Goal: Task Accomplishment & Management: Manage account settings

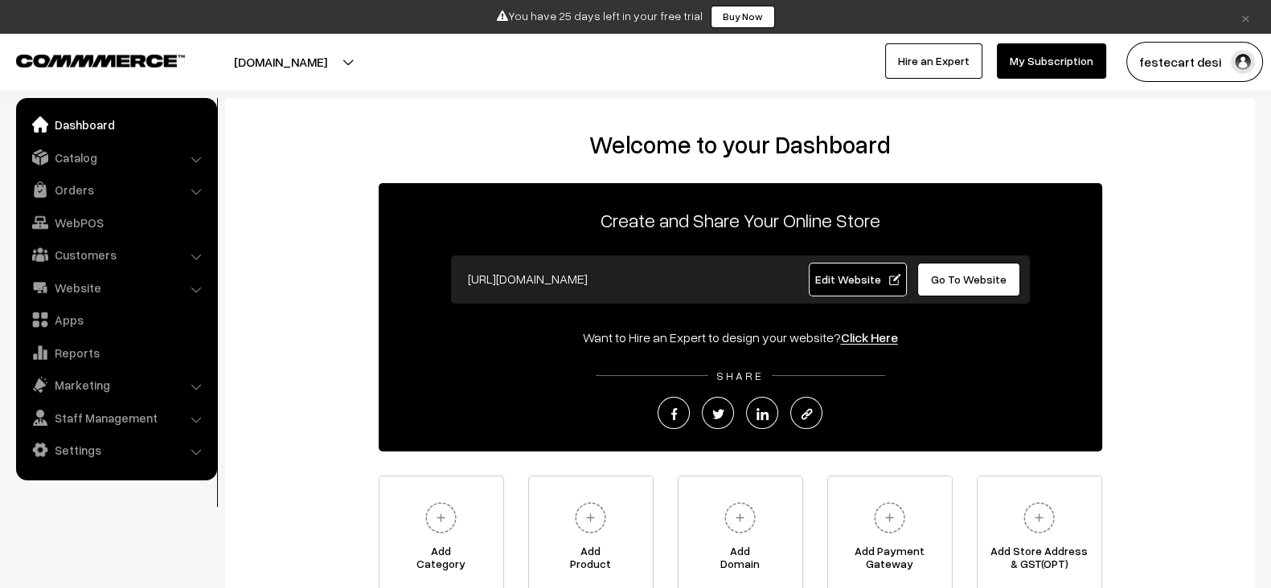
click at [844, 288] on link "Edit Website" at bounding box center [858, 280] width 98 height 34
click at [978, 277] on span "Go To Website" at bounding box center [969, 280] width 76 height 14
click at [98, 449] on link "Settings" at bounding box center [115, 450] width 191 height 29
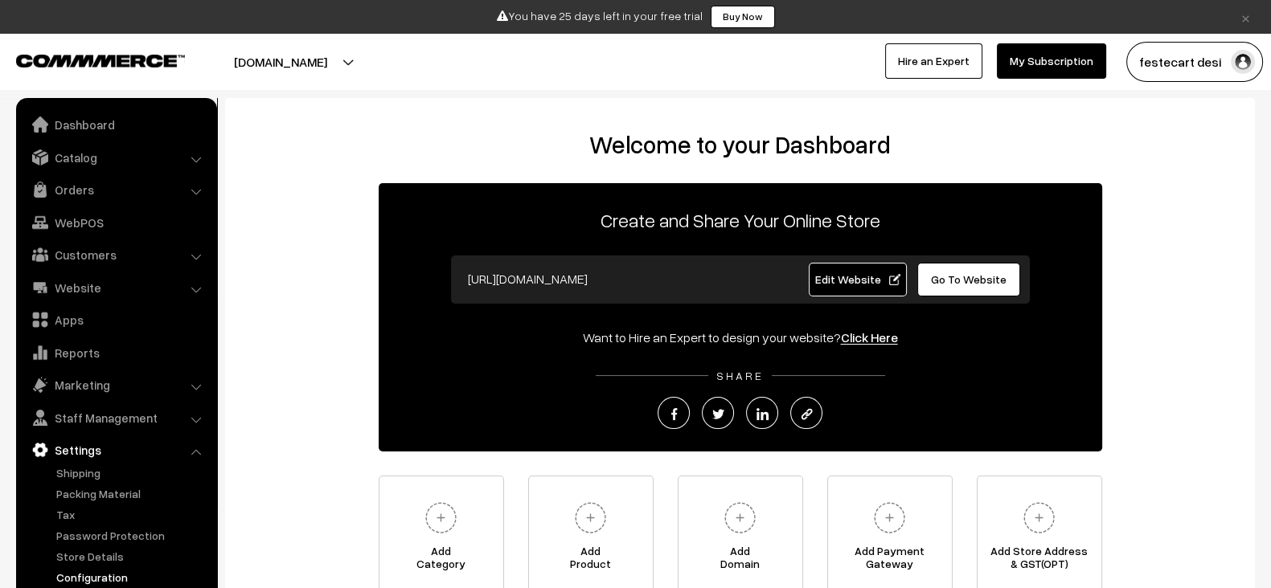
click at [142, 571] on link "Configuration" at bounding box center [131, 577] width 159 height 17
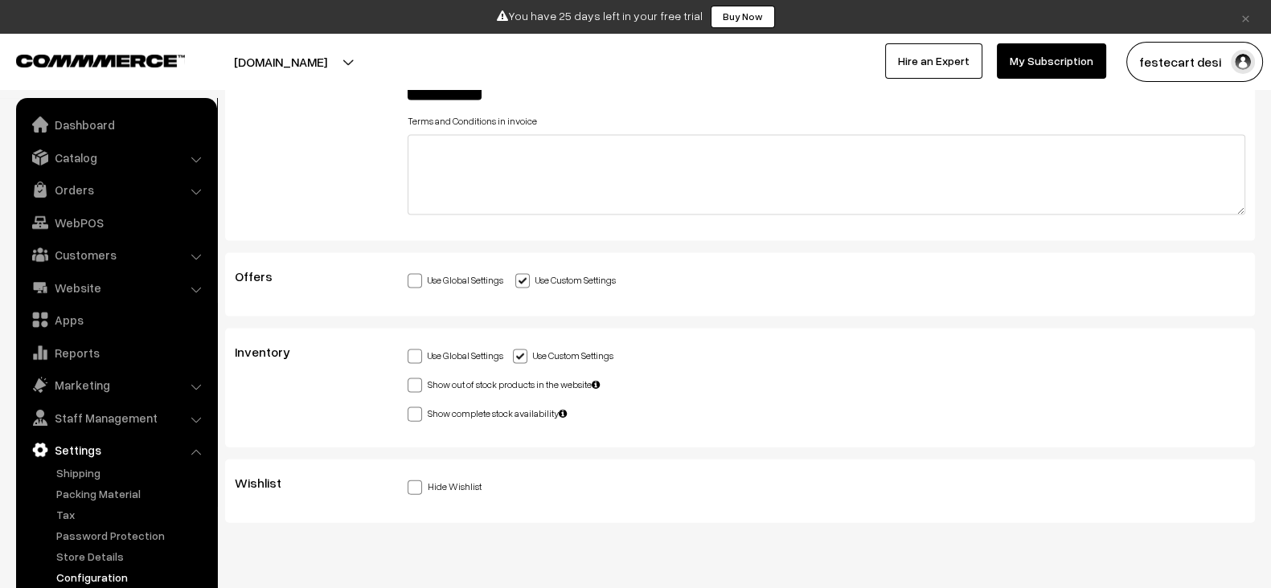
scroll to position [4370, 0]
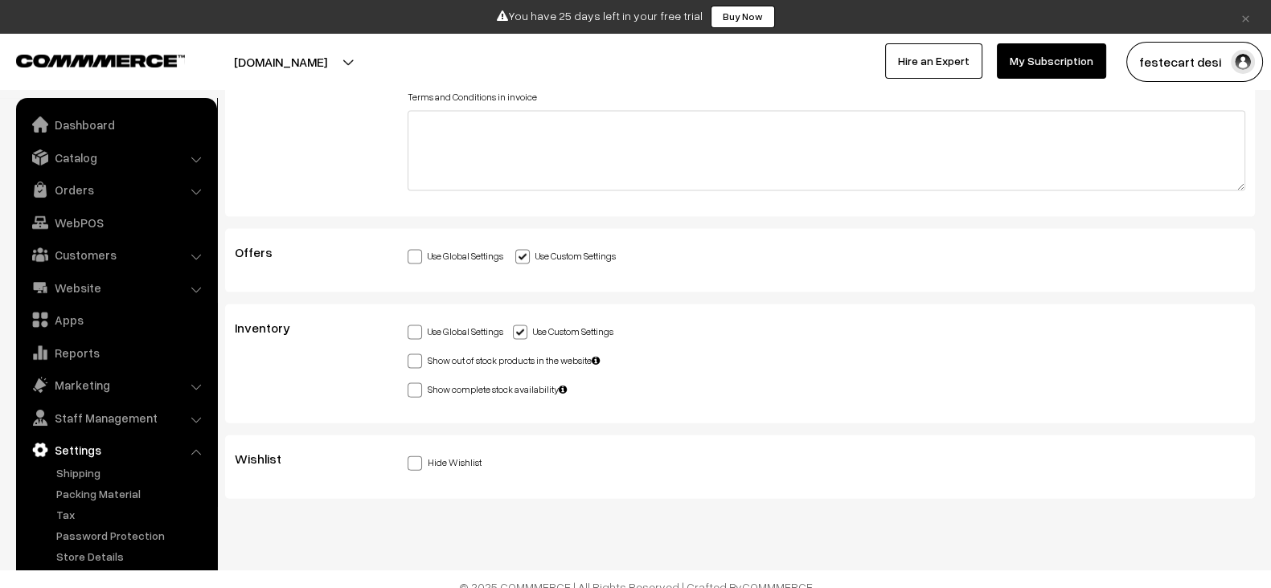
click at [410, 457] on span at bounding box center [415, 464] width 14 height 14
click at [410, 456] on input "Hide Wishlist" at bounding box center [413, 461] width 10 height 10
checkbox input "true"
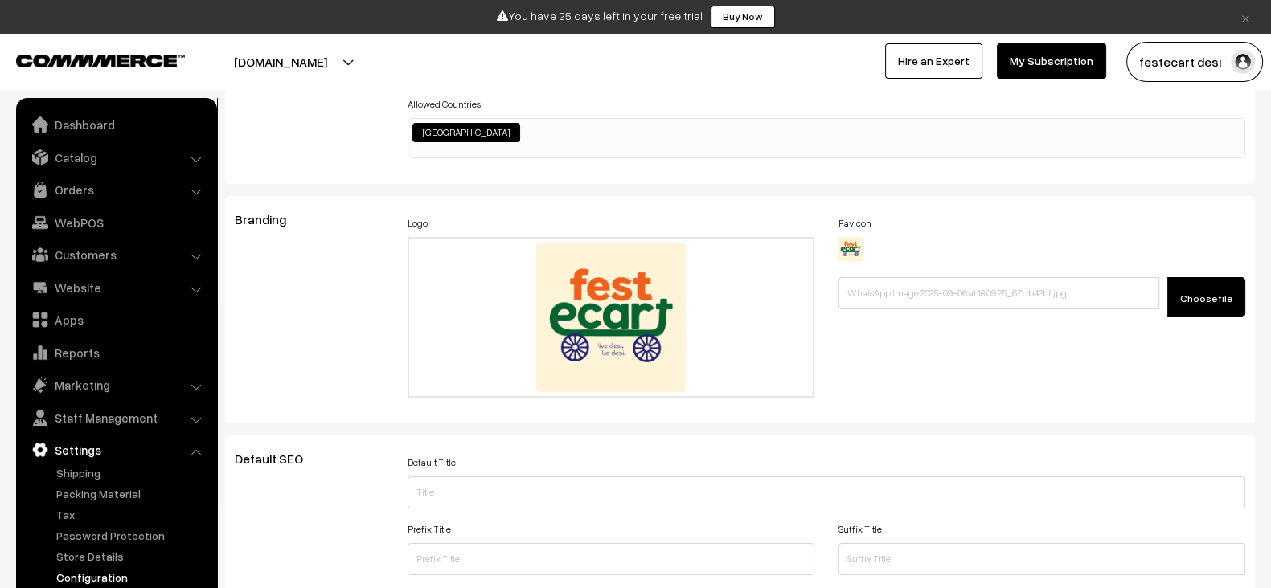
scroll to position [0, 0]
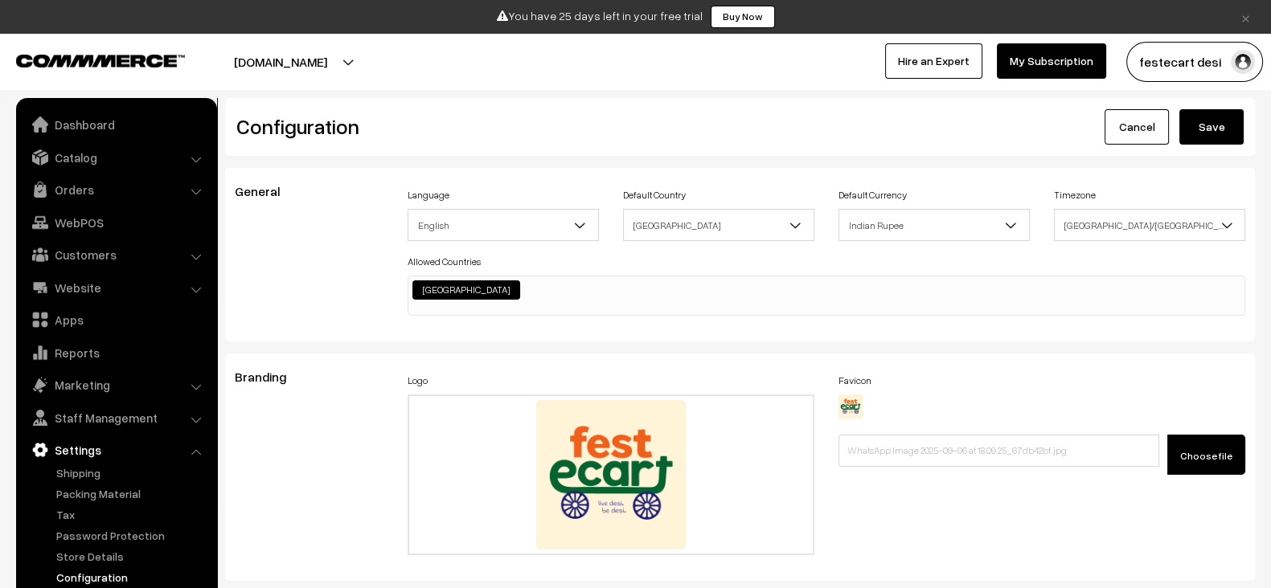
click at [1226, 116] on button "Save" at bounding box center [1211, 126] width 64 height 35
click at [1220, 123] on button "Save" at bounding box center [1211, 126] width 64 height 35
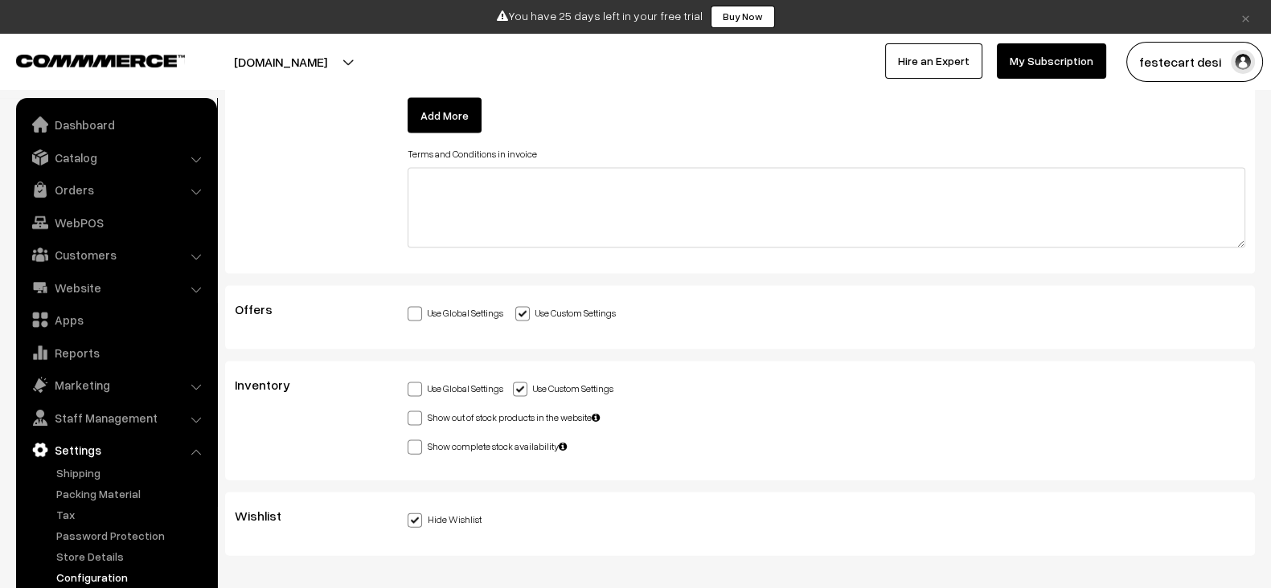
scroll to position [4370, 0]
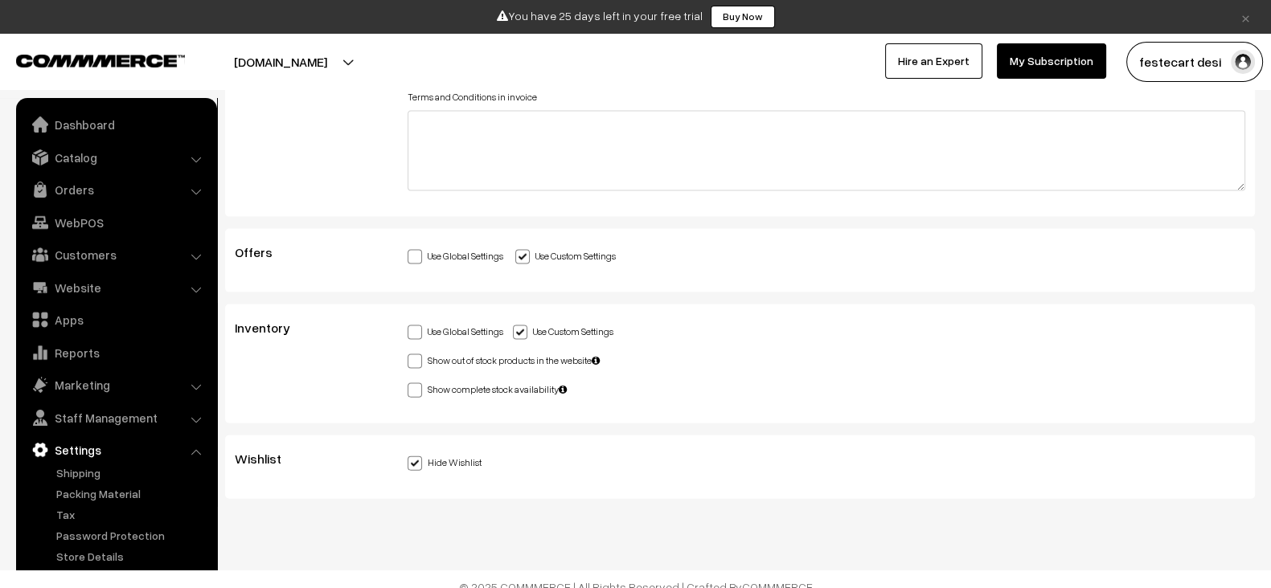
click at [410, 457] on span at bounding box center [415, 464] width 14 height 14
click at [410, 456] on input "Hide Wishlist" at bounding box center [413, 461] width 10 height 10
checkbox input "false"
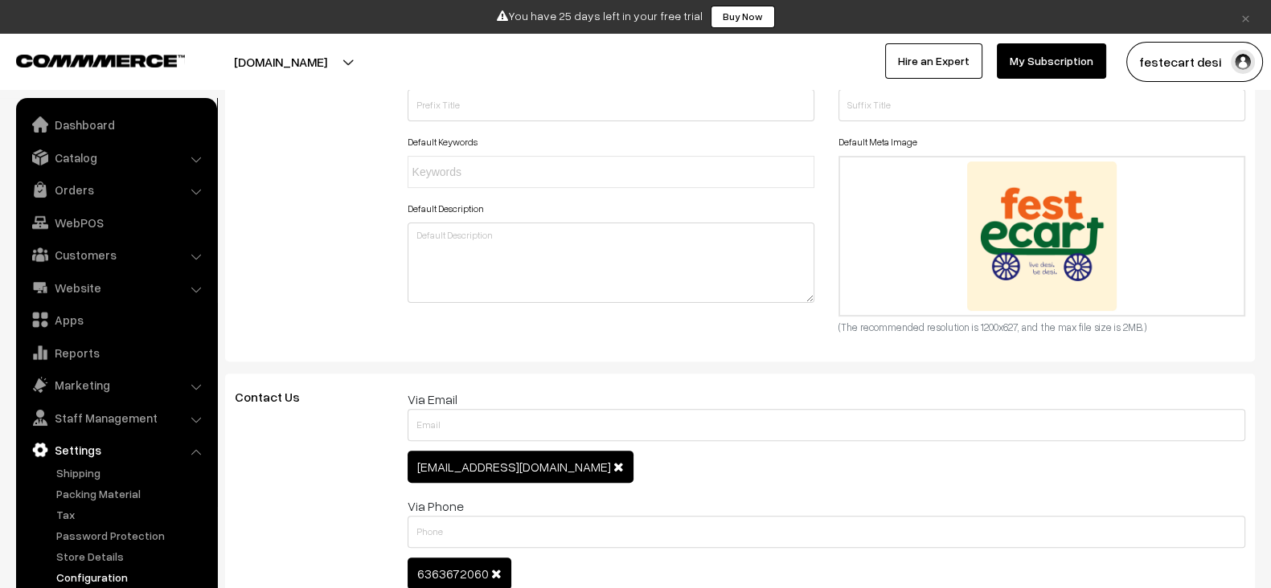
scroll to position [0, 0]
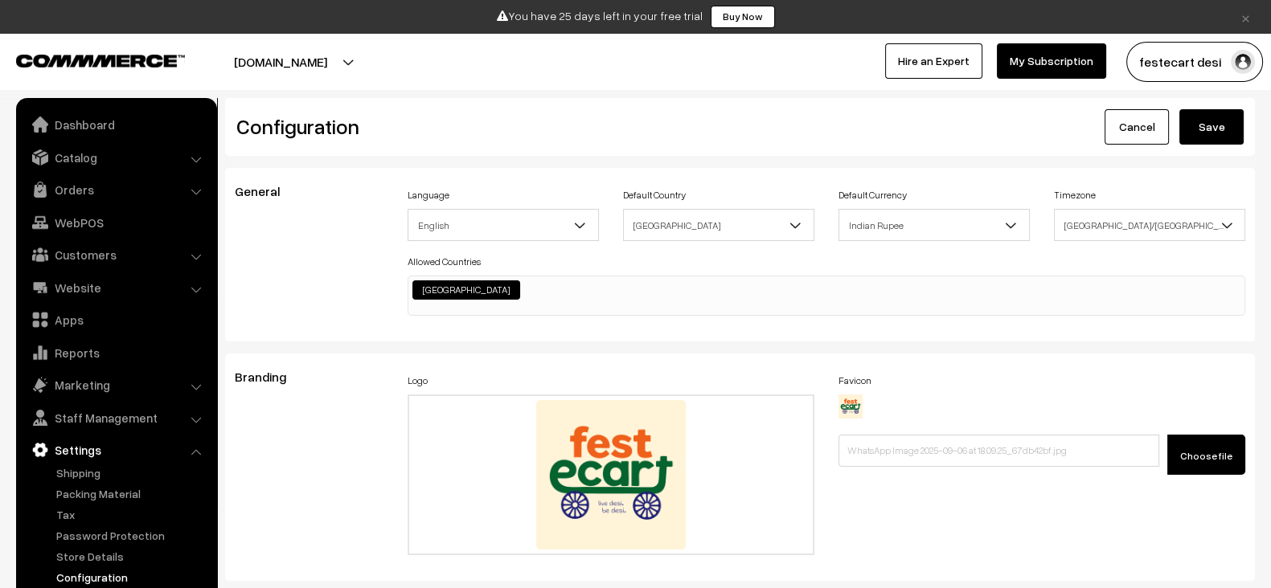
click at [1216, 119] on button "Save" at bounding box center [1211, 126] width 64 height 35
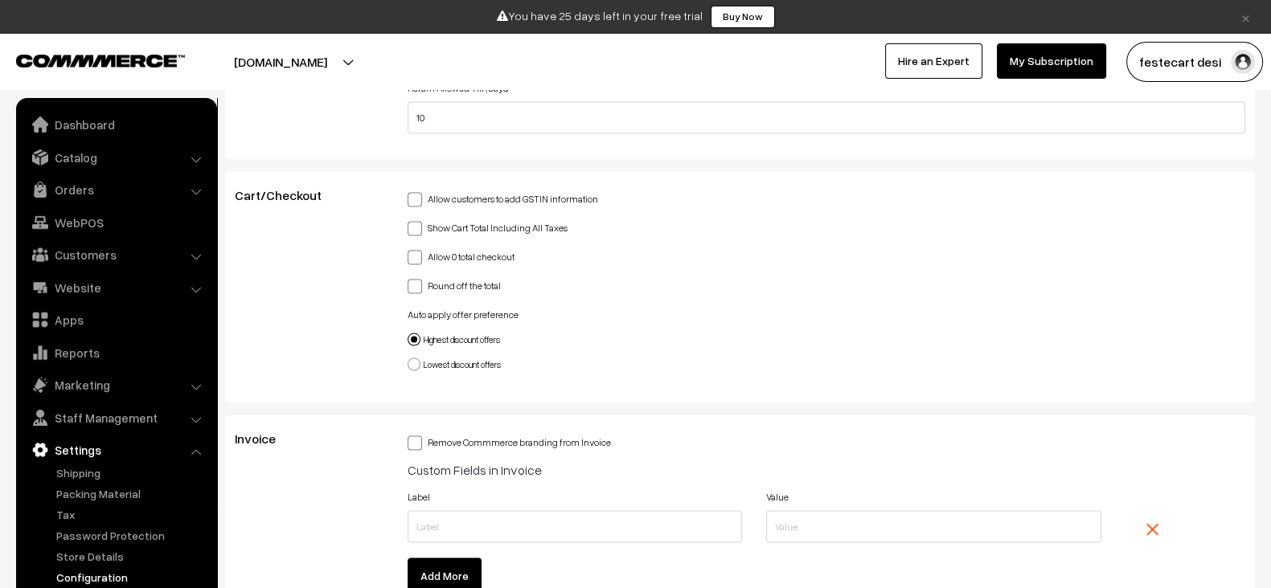
scroll to position [4370, 0]
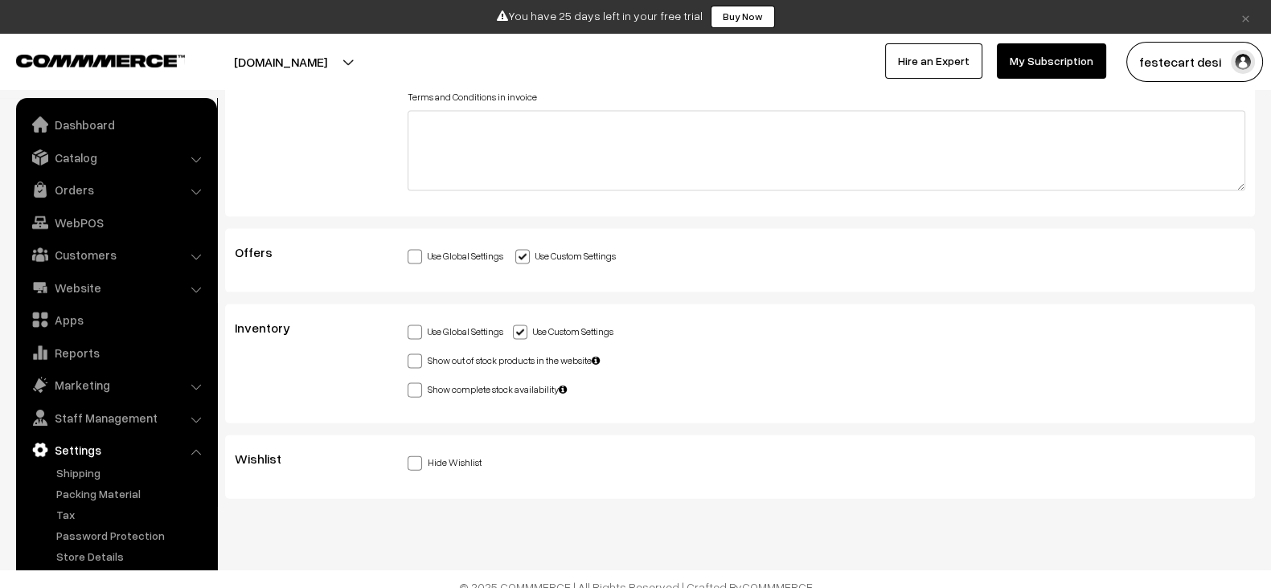
click at [412, 457] on span at bounding box center [415, 464] width 14 height 14
click at [412, 456] on input "Hide Wishlist" at bounding box center [413, 461] width 10 height 10
checkbox input "true"
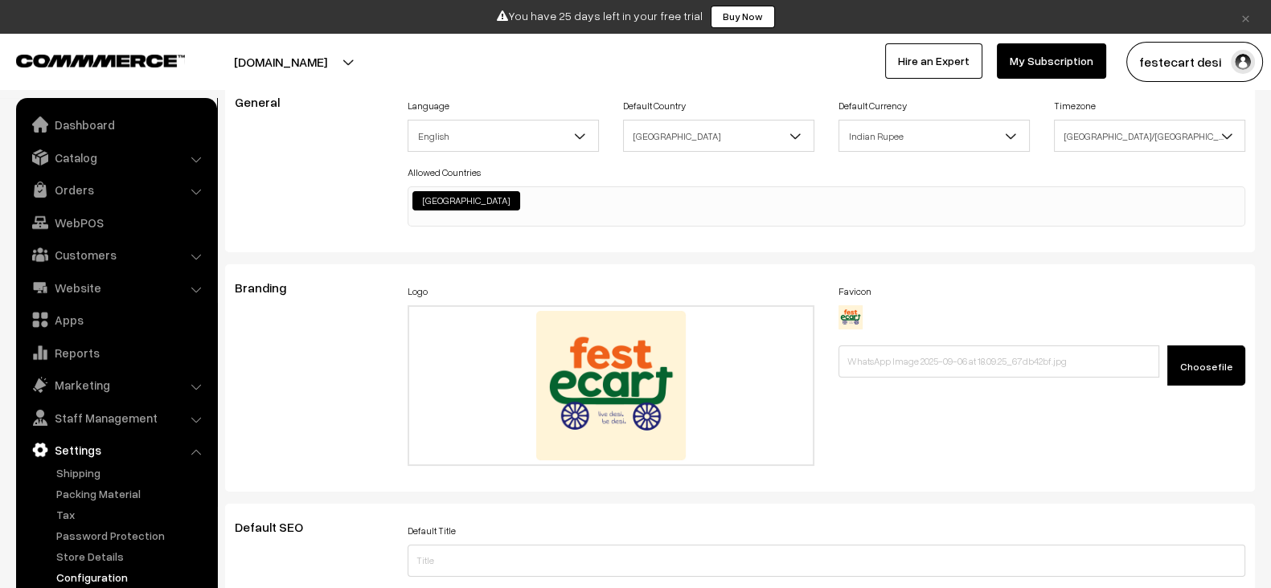
scroll to position [0, 0]
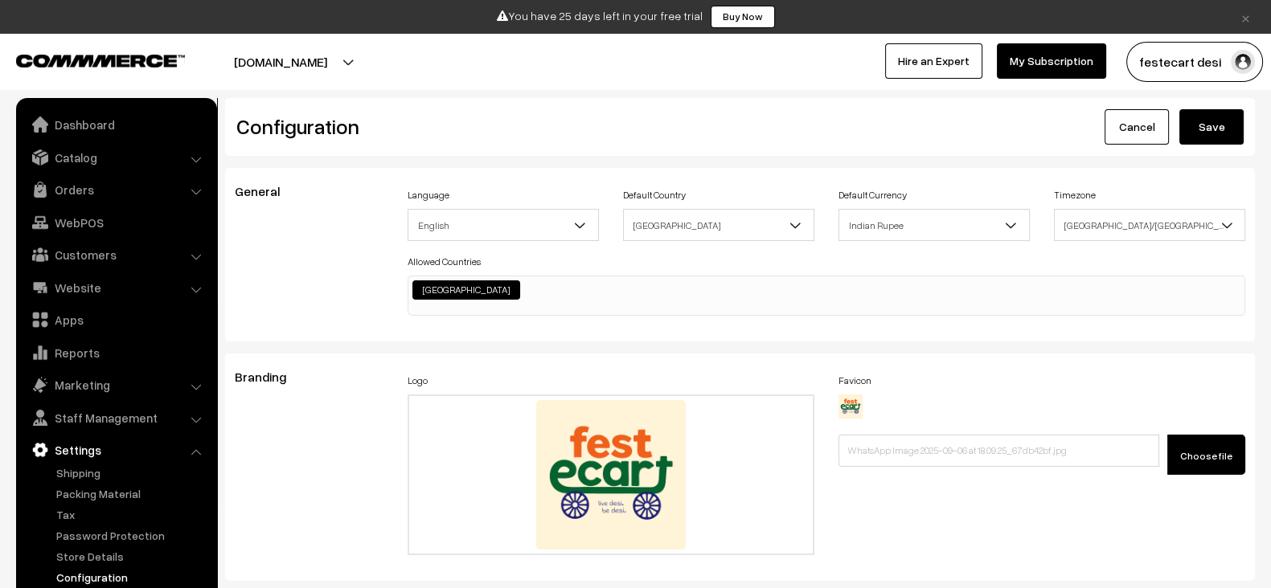
click at [1217, 125] on button "Save" at bounding box center [1211, 126] width 64 height 35
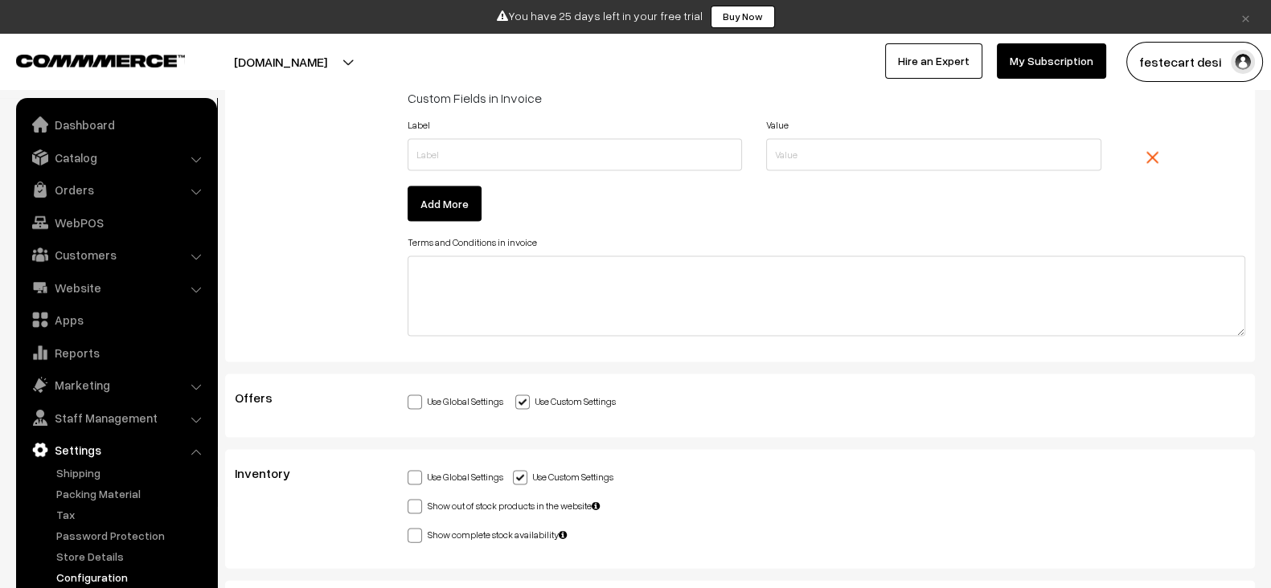
scroll to position [4370, 0]
